Goal: Download file/media: Download file/media

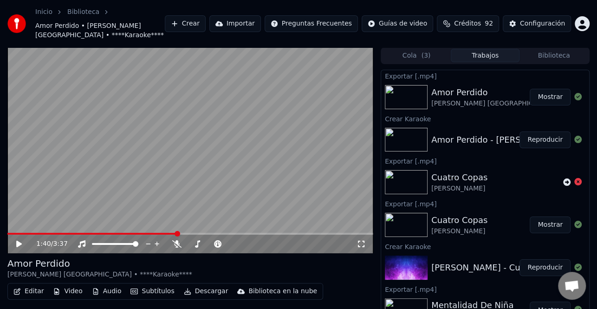
scroll to position [93, 0]
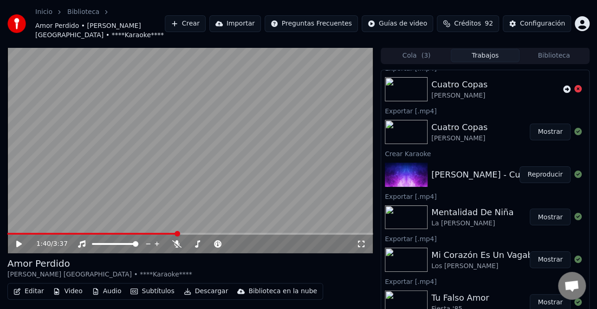
drag, startPoint x: 551, startPoint y: 59, endPoint x: 555, endPoint y: 55, distance: 4.9
click at [551, 59] on button "Biblioteca" at bounding box center [554, 55] width 69 height 13
click at [555, 55] on button "Biblioteca" at bounding box center [554, 55] width 69 height 13
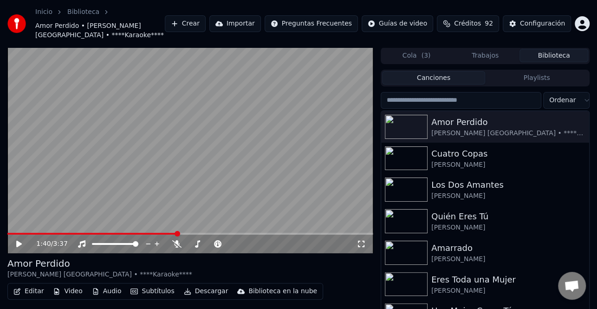
drag, startPoint x: 401, startPoint y: 95, endPoint x: 397, endPoint y: 103, distance: 9.2
click at [401, 100] on input "search" at bounding box center [461, 100] width 161 height 17
paste input "**********"
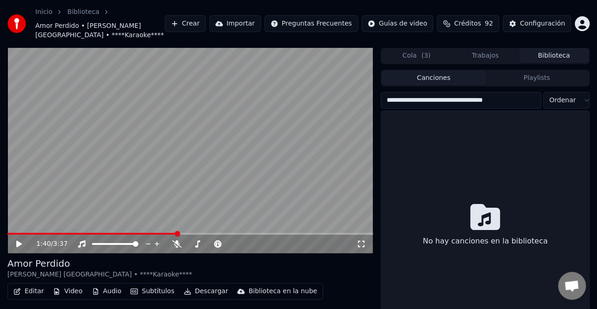
drag, startPoint x: 452, startPoint y: 99, endPoint x: 339, endPoint y: 102, distance: 112.9
click at [339, 102] on div "**********" at bounding box center [298, 194] width 597 height 295
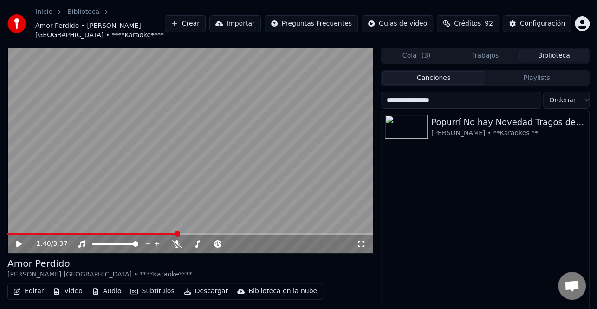
click at [483, 105] on input "**********" at bounding box center [461, 100] width 161 height 17
drag, startPoint x: 483, startPoint y: 105, endPoint x: 364, endPoint y: 109, distance: 119.4
click at [364, 109] on div "**********" at bounding box center [298, 194] width 597 height 295
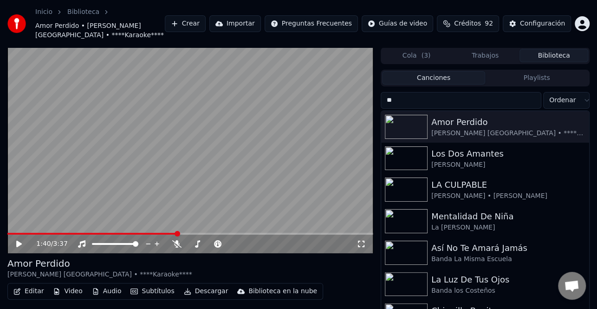
type input "*"
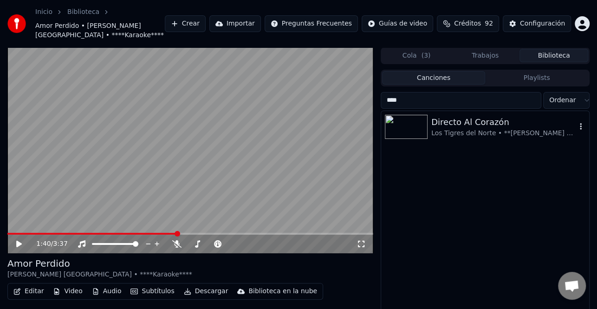
type input "****"
click at [491, 127] on div "Directo Al Corazón" at bounding box center [504, 122] width 145 height 13
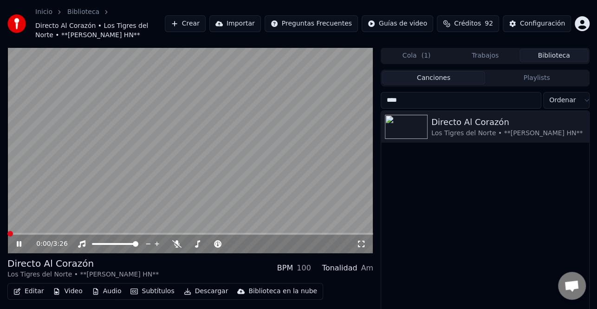
click at [7, 233] on span at bounding box center [10, 234] width 6 height 6
click at [13, 232] on video at bounding box center [190, 150] width 366 height 206
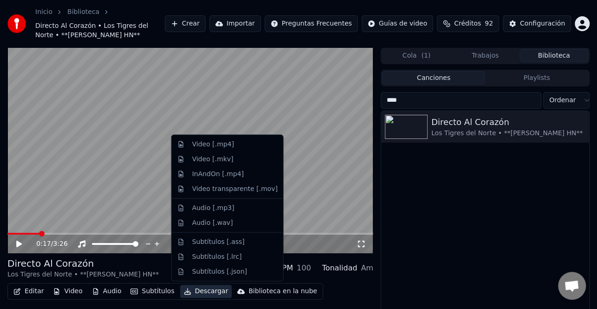
click at [207, 292] on button "Descargar" at bounding box center [206, 291] width 52 height 13
click at [231, 144] on div "Video [.mp4]" at bounding box center [234, 144] width 85 height 9
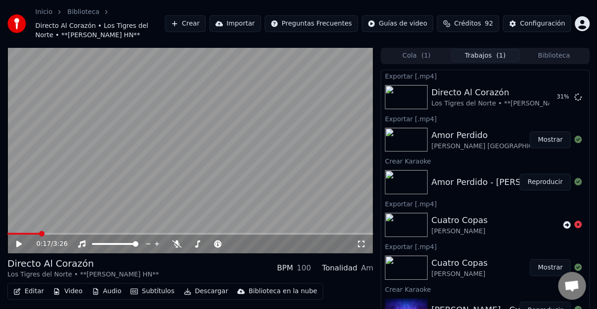
click at [550, 52] on button "Biblioteca" at bounding box center [554, 55] width 69 height 13
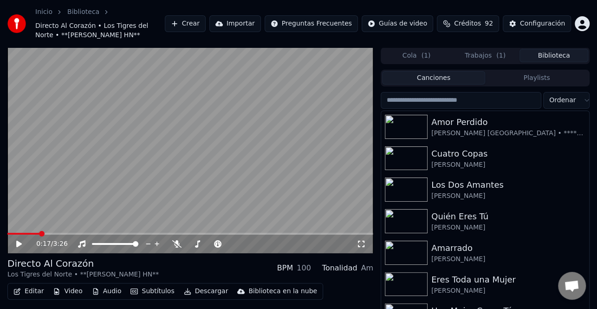
click at [413, 100] on input "search" at bounding box center [461, 100] width 161 height 17
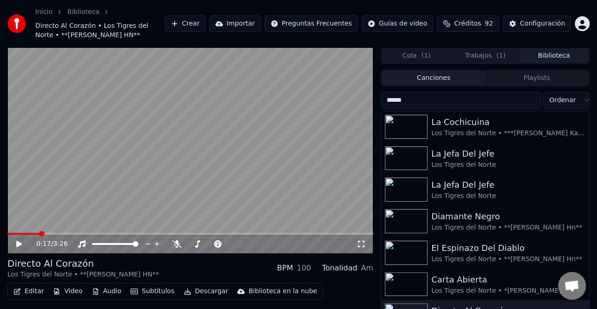
type input "******"
click at [469, 287] on div "Los Tigres del Norte • *[PERSON_NAME] Hn*" at bounding box center [504, 290] width 145 height 9
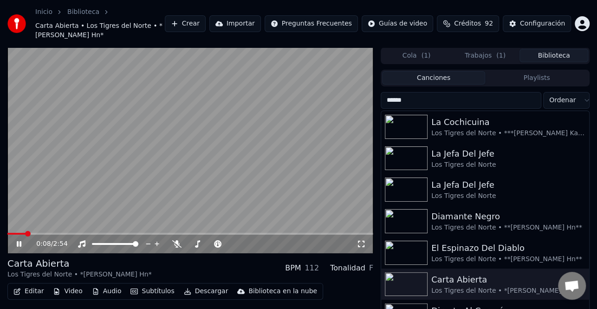
click at [20, 244] on icon at bounding box center [19, 244] width 5 height 6
click at [437, 54] on button "Cola ( 1 )" at bounding box center [416, 55] width 69 height 13
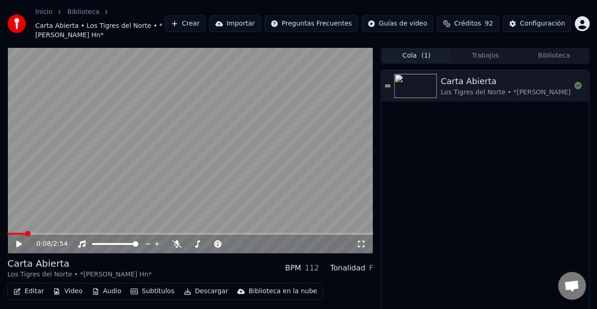
click at [486, 56] on button "Trabajos" at bounding box center [485, 55] width 69 height 13
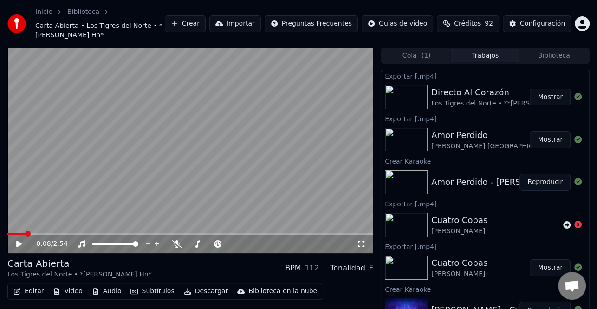
click at [531, 96] on button "Mostrar" at bounding box center [550, 97] width 41 height 17
click at [549, 28] on div "Configuración" at bounding box center [542, 23] width 45 height 9
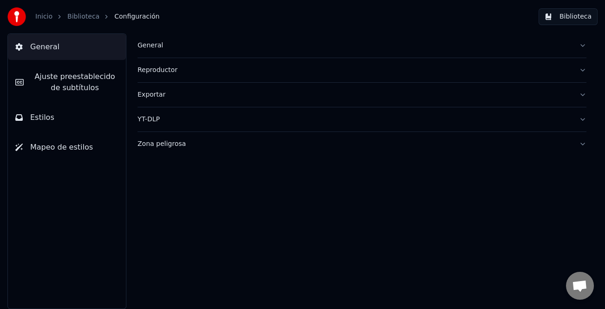
click at [54, 82] on span "Ajuste preestablecido de subtítulos" at bounding box center [74, 82] width 87 height 22
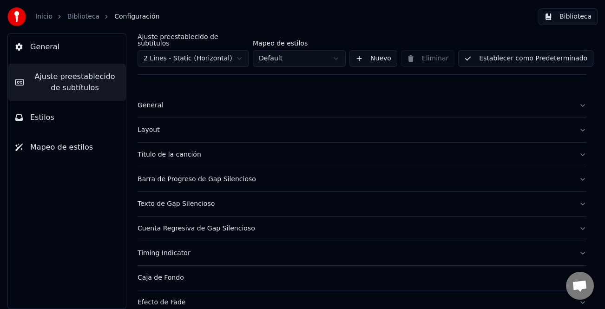
click at [141, 101] on div "General" at bounding box center [355, 105] width 434 height 9
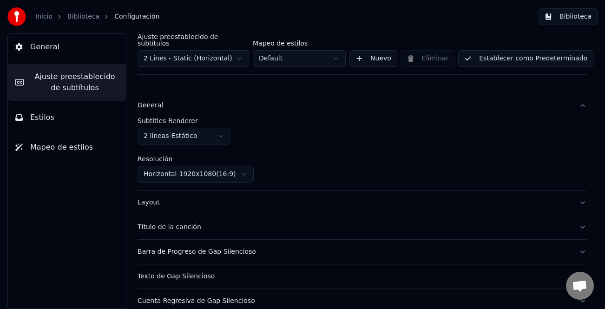
click at [219, 135] on html "Inicio Biblioteca Configuración Biblioteca General Ajuste preestablecido de sub…" at bounding box center [302, 154] width 605 height 309
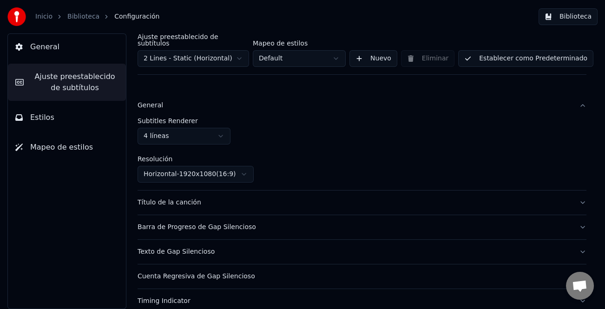
drag, startPoint x: 537, startPoint y: 49, endPoint x: 532, endPoint y: 54, distance: 7.2
click at [536, 51] on button "Establecer como Predeterminado" at bounding box center [525, 58] width 135 height 17
drag, startPoint x: 510, startPoint y: 52, endPoint x: 570, endPoint y: 17, distance: 69.6
click at [510, 52] on button "Establecer como Predeterminado" at bounding box center [525, 58] width 135 height 17
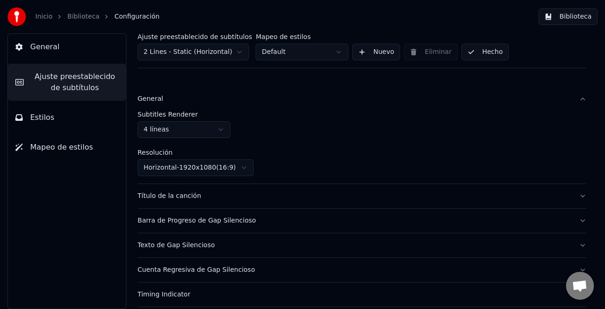
click at [570, 17] on button "Biblioteca" at bounding box center [567, 16] width 59 height 17
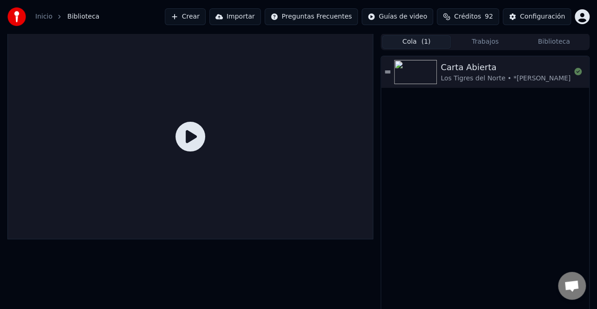
click at [421, 43] on span "( 1 )" at bounding box center [425, 41] width 9 height 9
click at [486, 44] on button "Trabajos" at bounding box center [485, 41] width 69 height 13
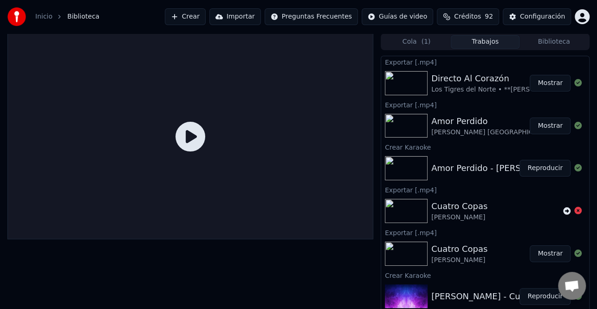
click at [540, 42] on button "Biblioteca" at bounding box center [554, 41] width 69 height 13
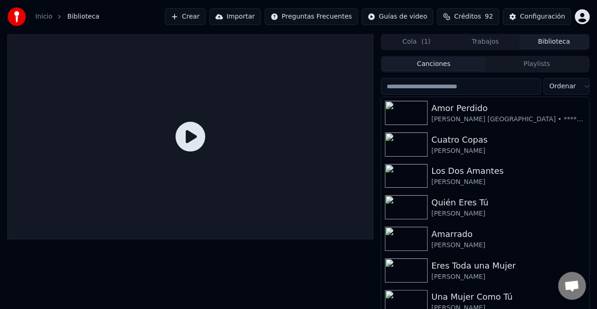
click at [449, 86] on input "search" at bounding box center [461, 86] width 161 height 17
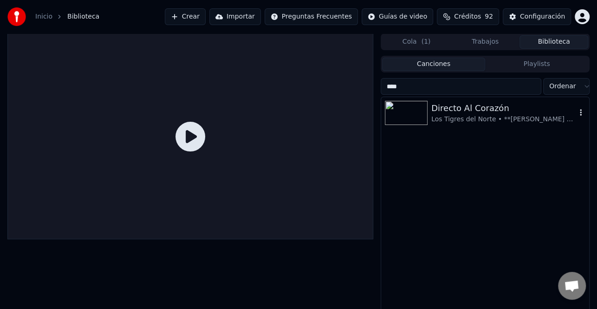
type input "****"
click at [470, 111] on div "Directo Al Corazón" at bounding box center [504, 108] width 145 height 13
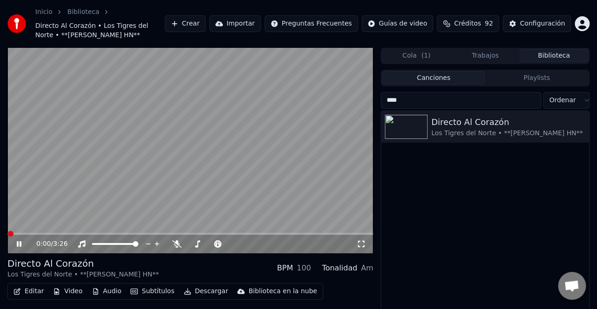
click at [22, 244] on icon at bounding box center [25, 243] width 21 height 7
click at [20, 241] on icon at bounding box center [25, 243] width 21 height 7
click at [36, 232] on div "0:05 / 3:26" at bounding box center [190, 150] width 366 height 206
click at [46, 233] on span at bounding box center [190, 234] width 366 height 2
click at [19, 244] on icon at bounding box center [19, 244] width 6 height 7
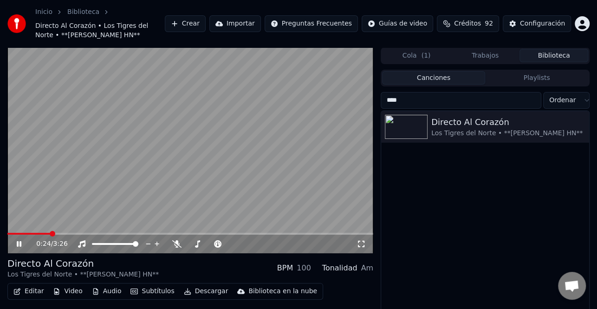
click at [16, 244] on icon at bounding box center [25, 243] width 21 height 7
click at [24, 242] on icon at bounding box center [25, 243] width 21 height 7
click at [22, 245] on icon at bounding box center [25, 243] width 21 height 7
click at [21, 243] on icon at bounding box center [19, 244] width 6 height 7
click at [24, 238] on div "0:42 / 3:26" at bounding box center [190, 244] width 366 height 19
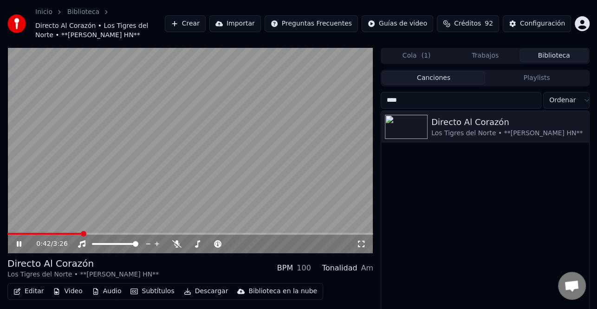
click at [20, 244] on icon at bounding box center [19, 244] width 5 height 6
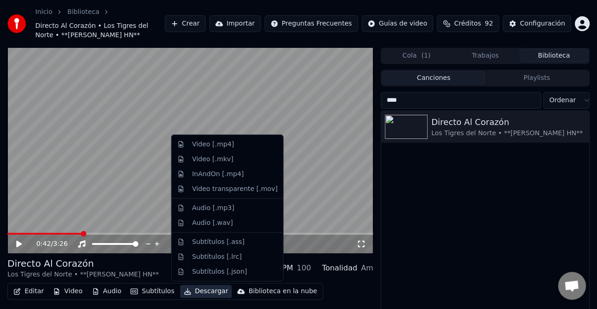
click at [207, 293] on button "Descargar" at bounding box center [206, 291] width 52 height 13
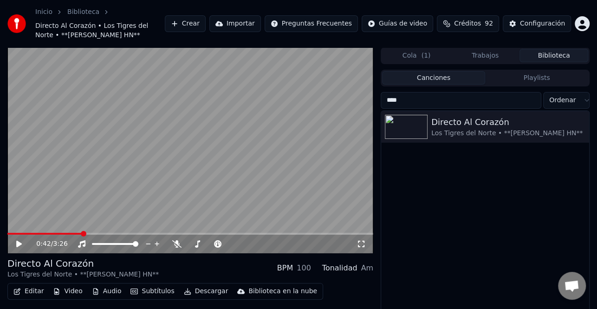
click at [302, 189] on video at bounding box center [190, 150] width 366 height 206
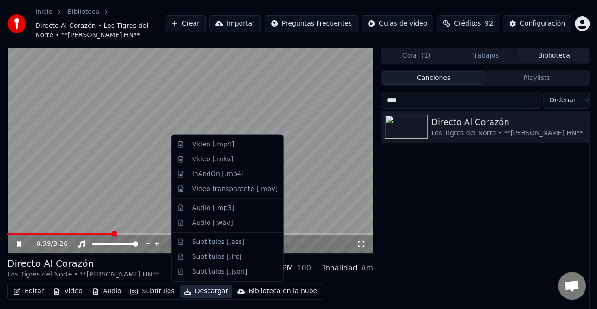
click at [206, 294] on button "Descargar" at bounding box center [206, 291] width 52 height 13
click at [229, 144] on div "Video [.mp4]" at bounding box center [234, 144] width 85 height 9
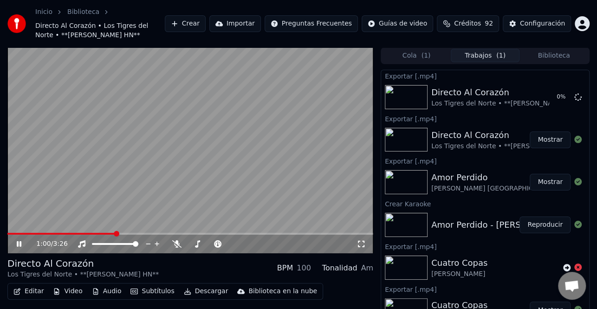
click at [20, 243] on icon at bounding box center [19, 244] width 5 height 6
